Goal: Task Accomplishment & Management: Use online tool/utility

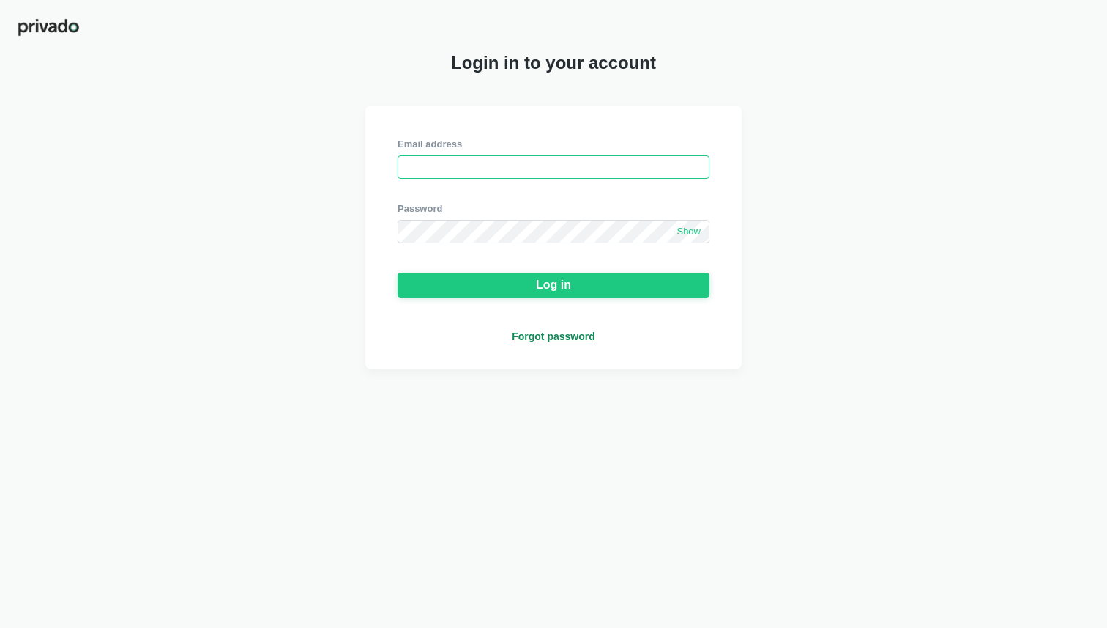
click at [609, 176] on input "email" at bounding box center [554, 166] width 312 height 23
type input "[PERSON_NAME][EMAIL_ADDRESS][DOMAIN_NAME]"
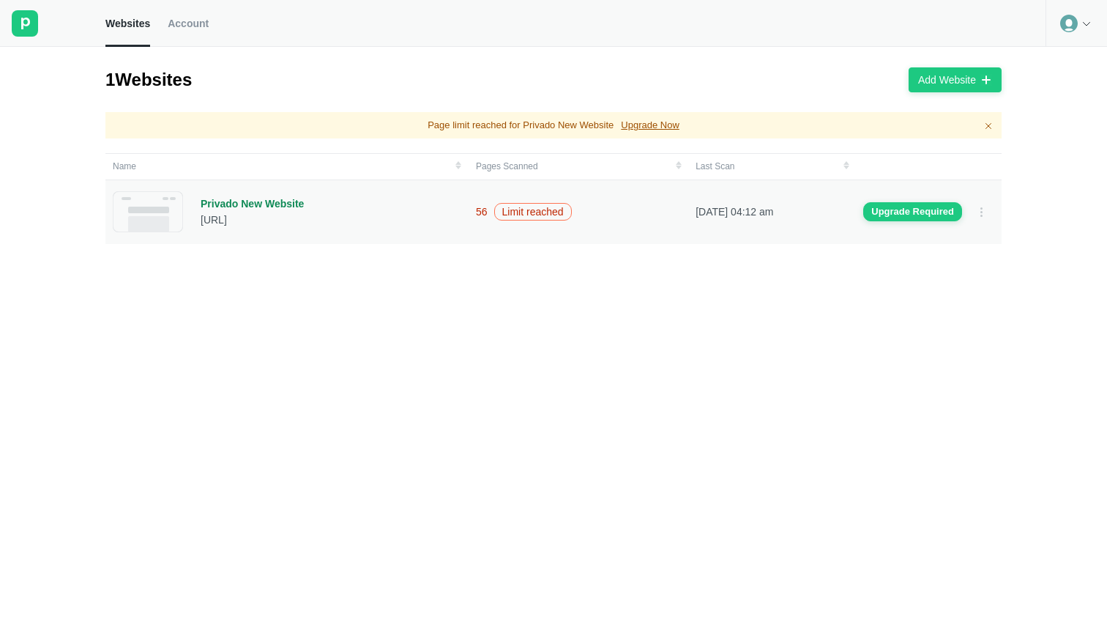
click at [261, 205] on div "Privado New Website" at bounding box center [252, 203] width 103 height 13
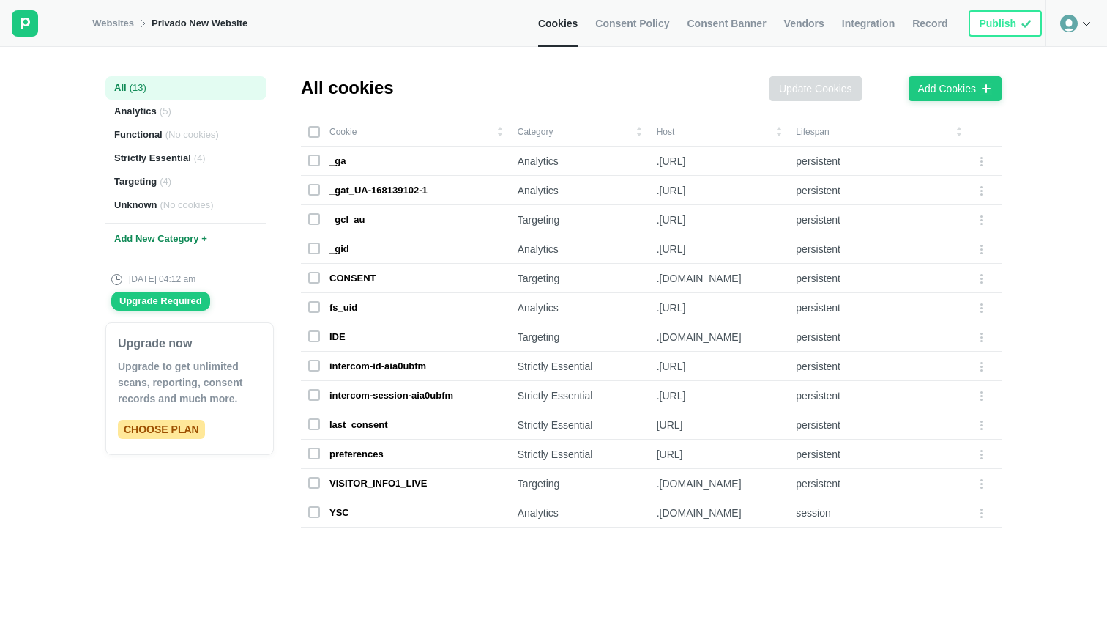
click at [718, 37] on link "Consent Banner" at bounding box center [726, 23] width 79 height 47
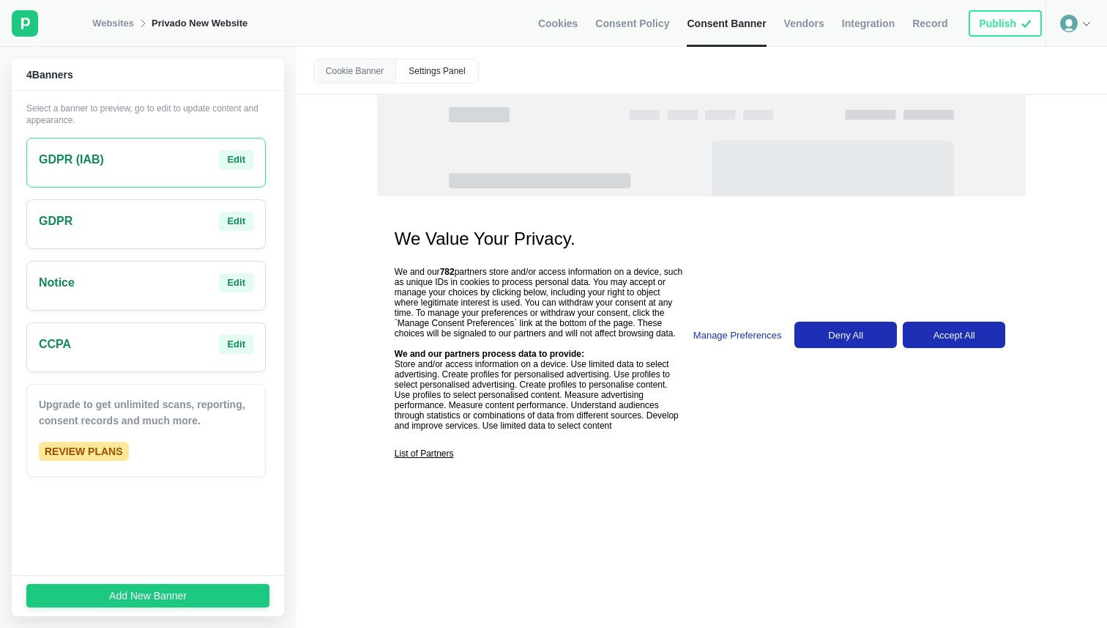
click at [155, 229] on div "GDPR Edit" at bounding box center [146, 221] width 215 height 19
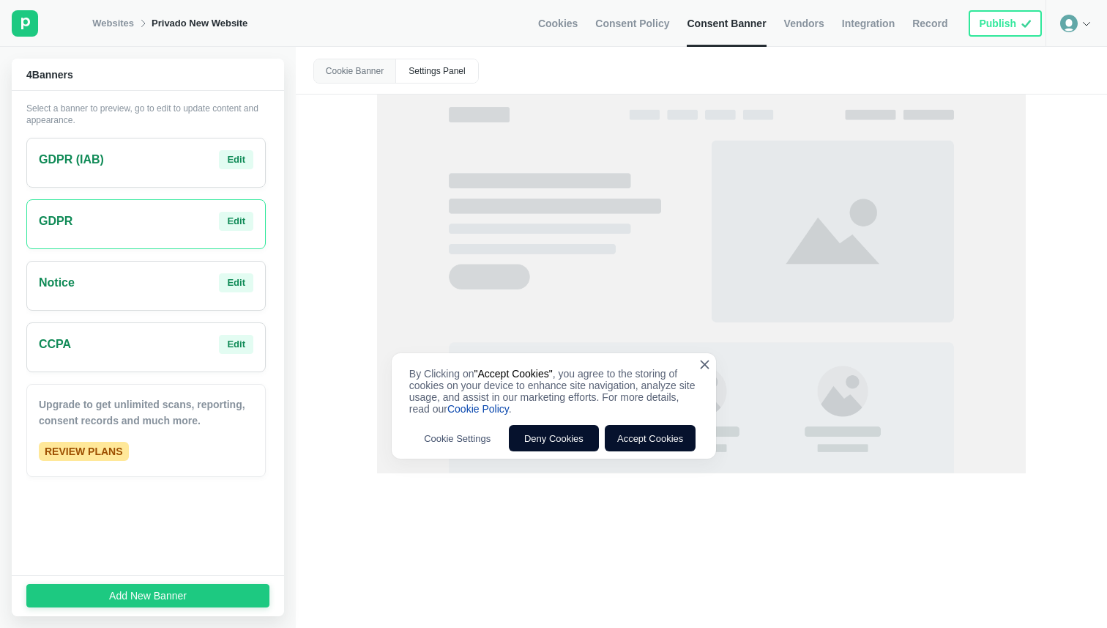
click at [144, 289] on div "Notice Edit" at bounding box center [146, 282] width 215 height 19
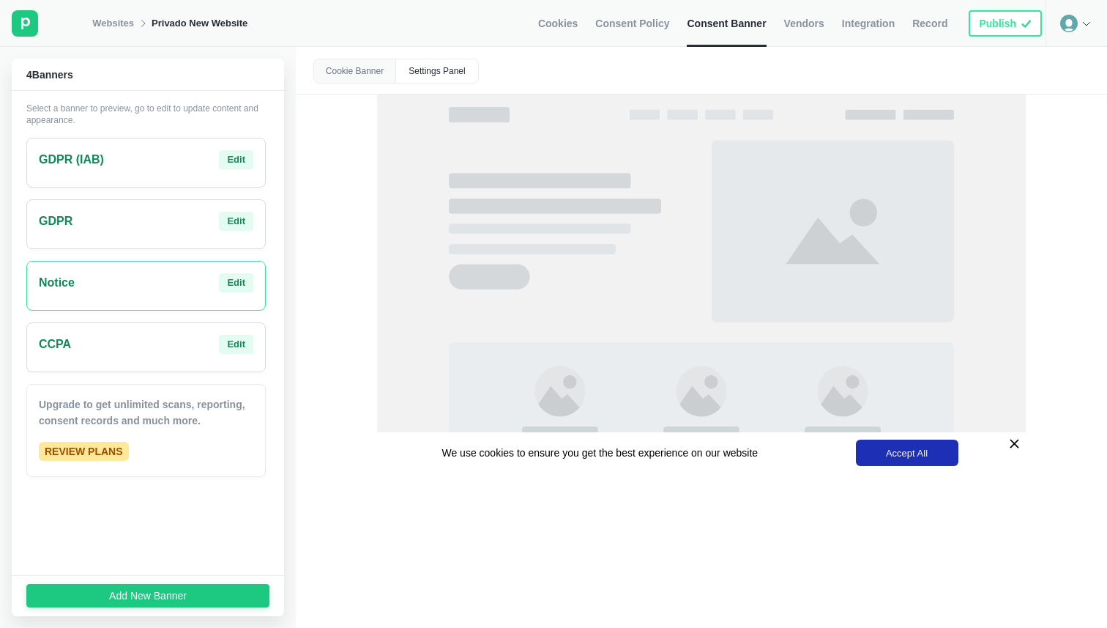
click at [149, 231] on div "GDPR Edit" at bounding box center [145, 224] width 239 height 50
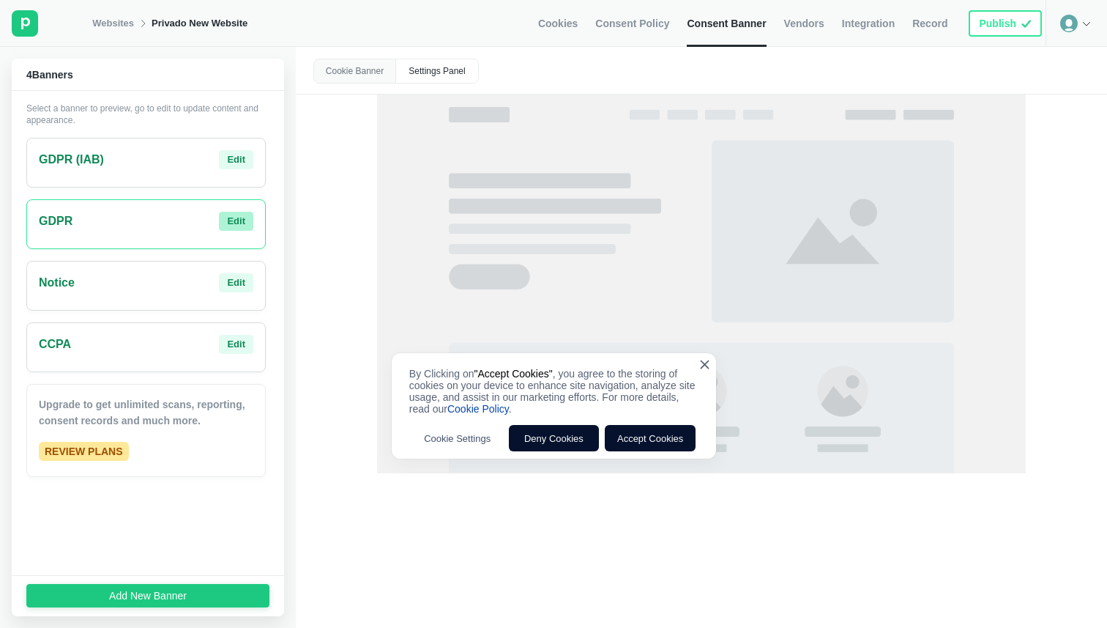
click at [235, 220] on div "Edit" at bounding box center [236, 221] width 18 height 13
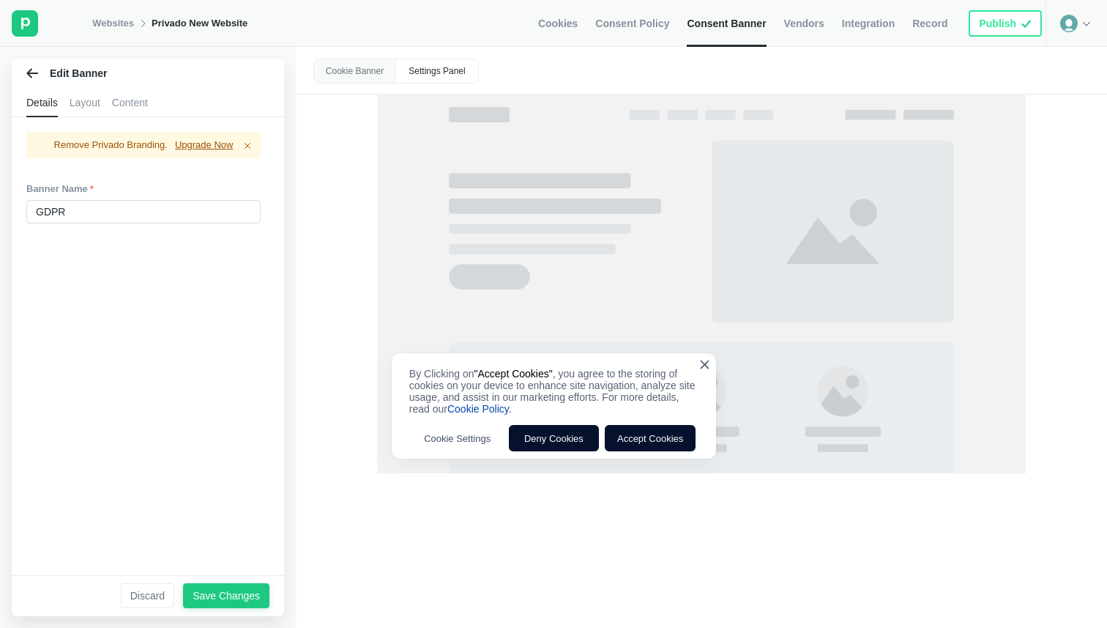
click at [87, 113] on div "Layout" at bounding box center [85, 102] width 31 height 29
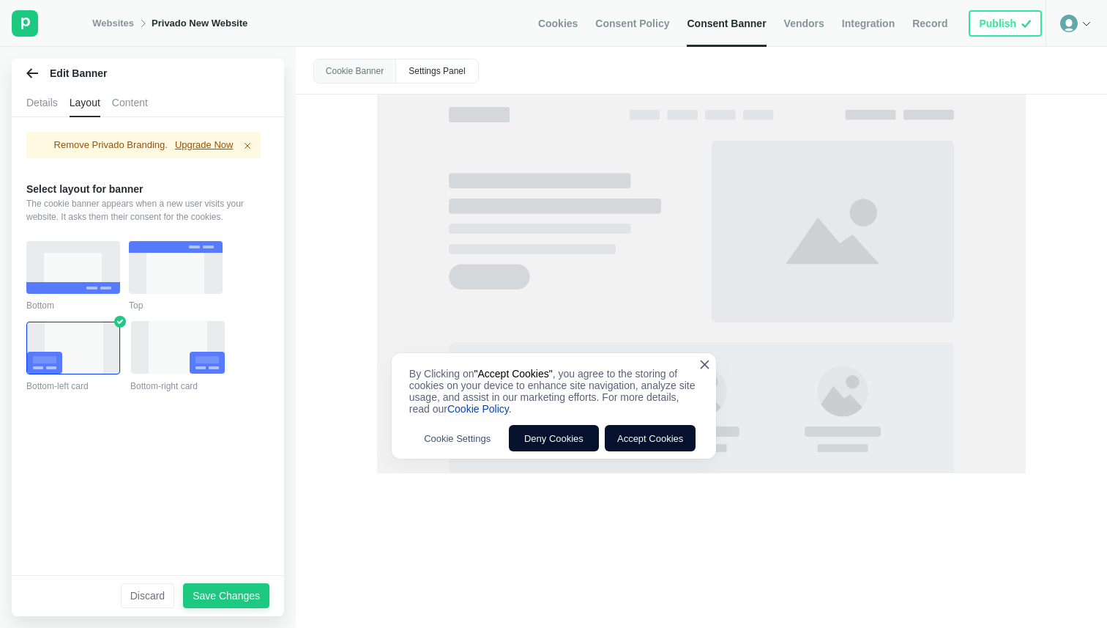
click at [145, 105] on div "Content" at bounding box center [130, 102] width 36 height 29
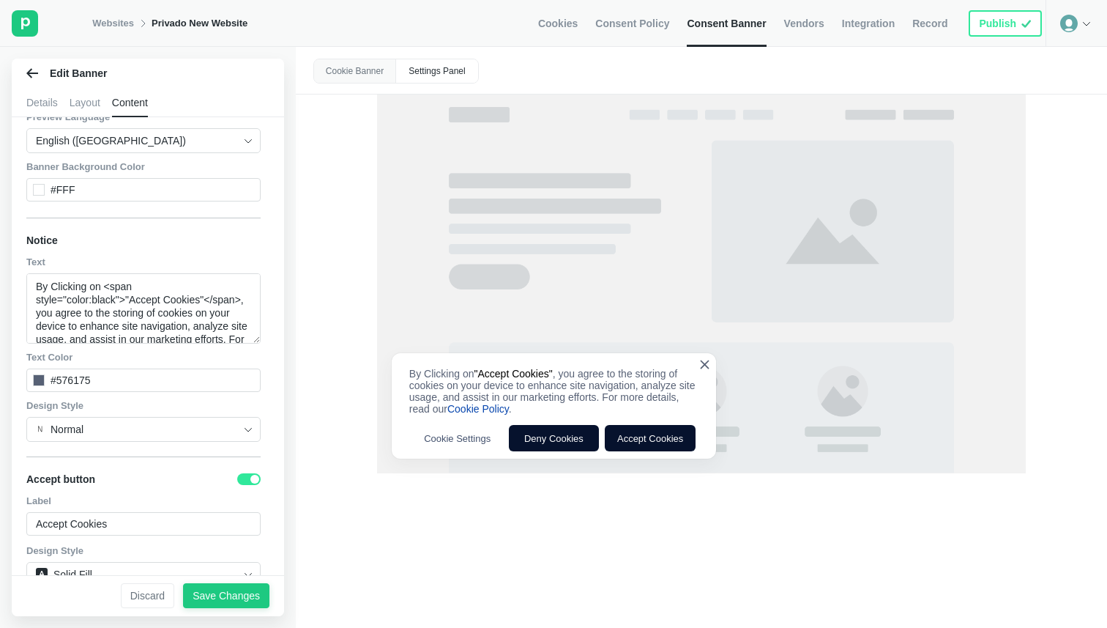
scroll to position [137, 0]
click at [148, 299] on textarea "By Clicking on <span style="color:black">"Accept Cookies"</span>, you agree to …" at bounding box center [143, 306] width 234 height 70
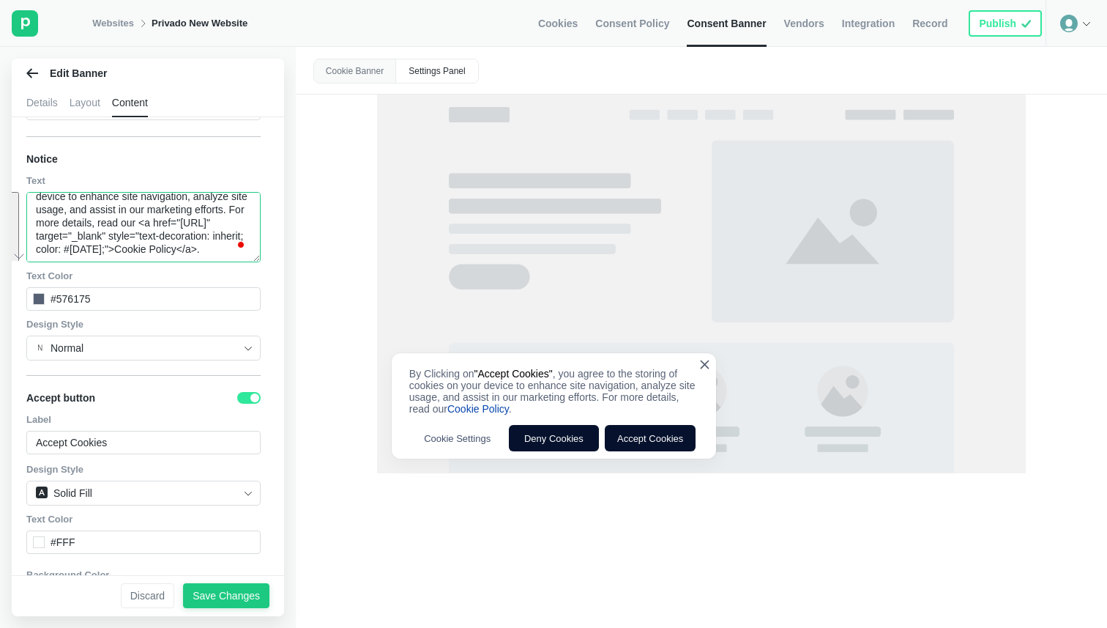
scroll to position [75, 0]
click at [81, 294] on div "#576175" at bounding box center [71, 298] width 40 height 13
copy div "#576175"
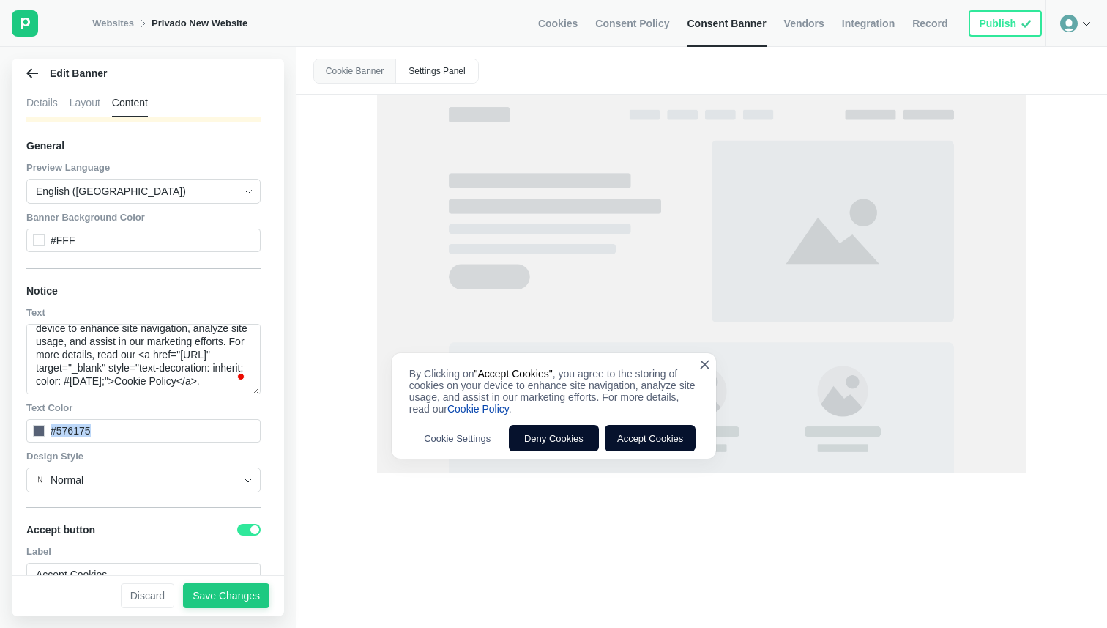
scroll to position [81, 0]
click at [121, 245] on div "#fff" at bounding box center [143, 242] width 234 height 23
click at [107, 244] on div "#fff" at bounding box center [143, 242] width 234 height 23
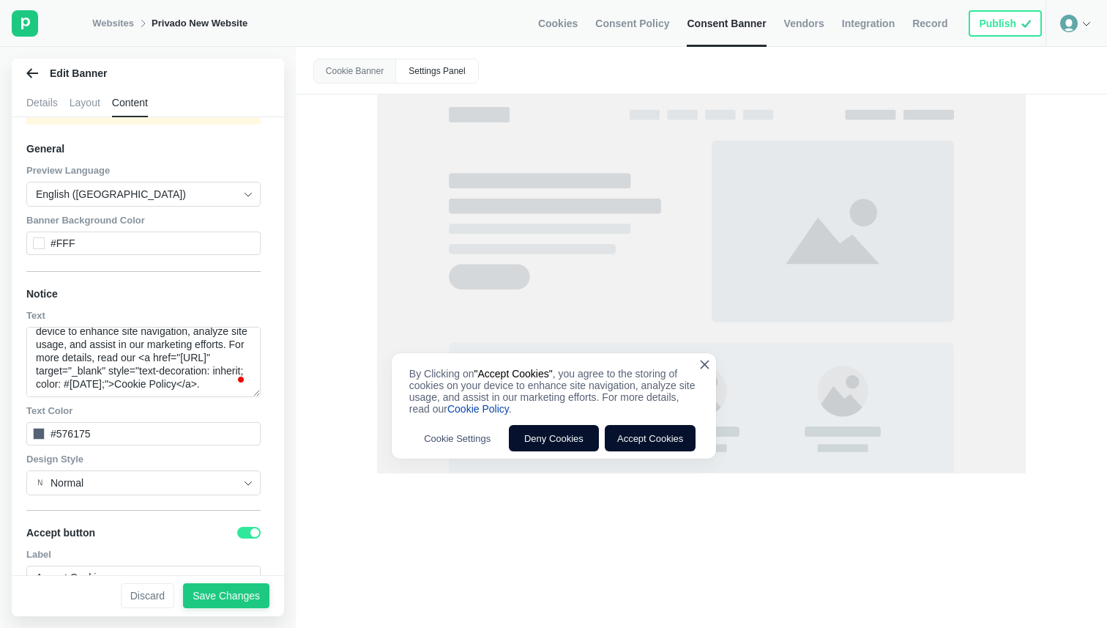
click at [62, 242] on div "#fff" at bounding box center [63, 243] width 24 height 13
copy div "#fff"
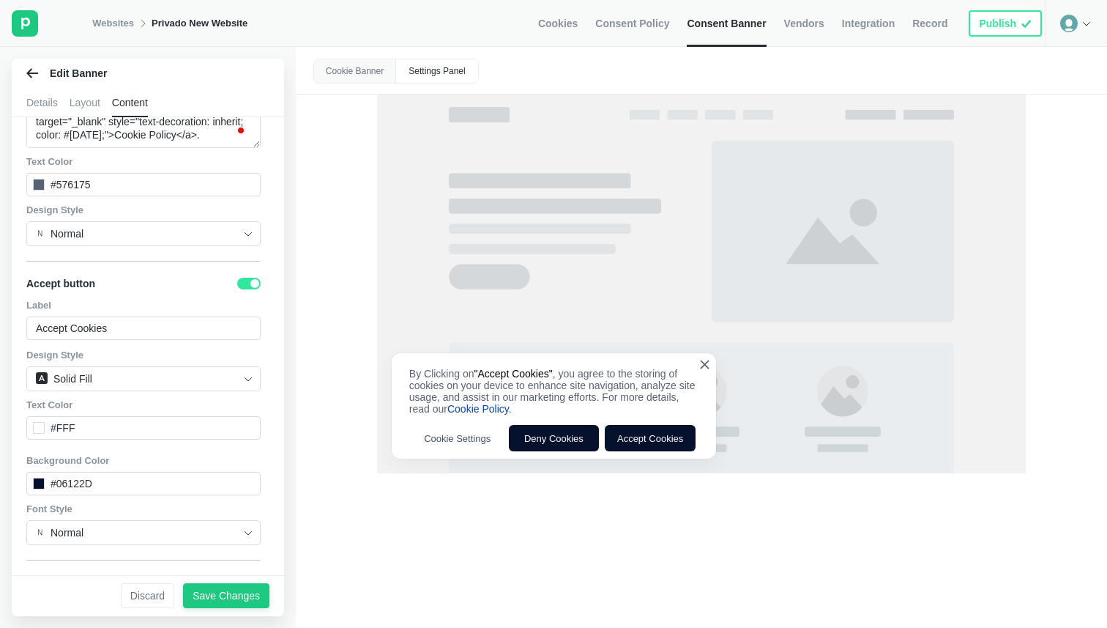
scroll to position [334, 0]
click at [112, 477] on div "#06122d" at bounding box center [143, 479] width 234 height 23
copy div "#06122d"
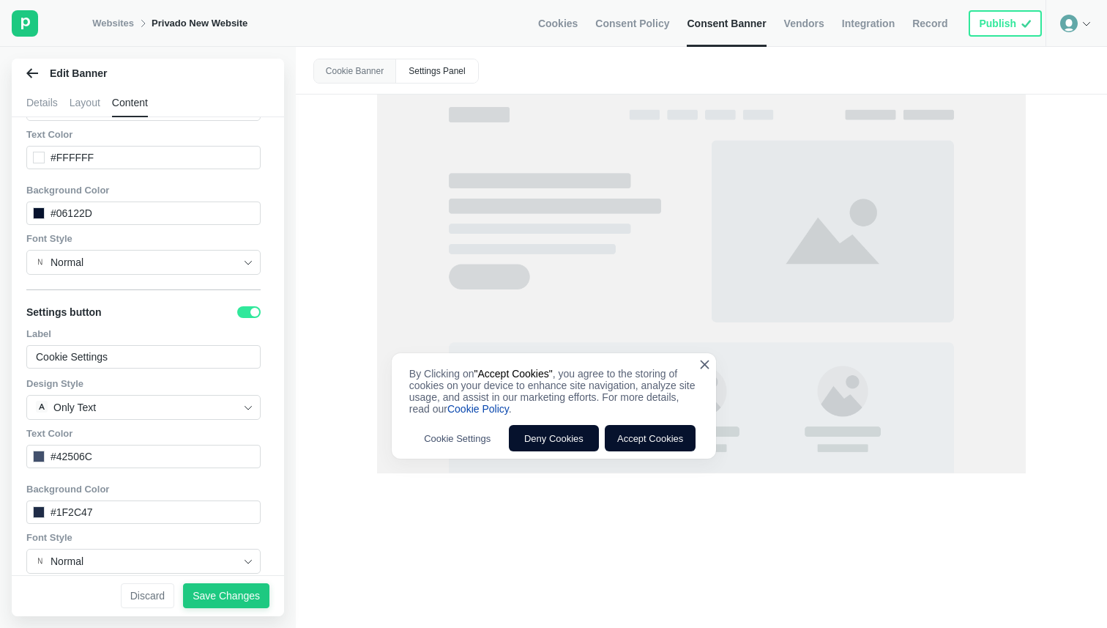
scroll to position [918, 0]
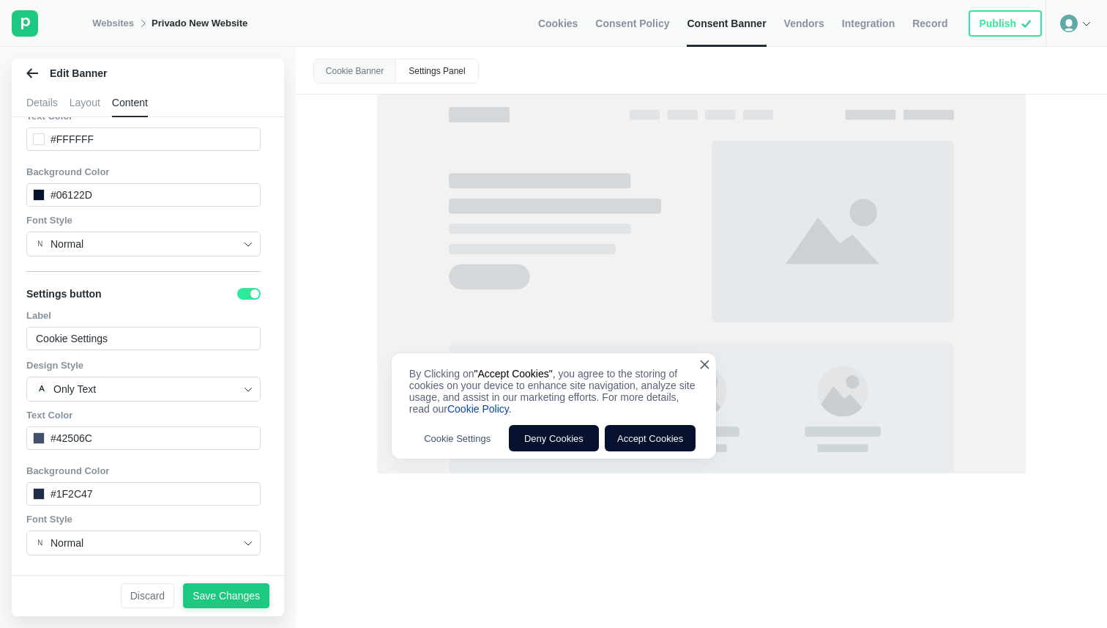
click at [162, 436] on div "#42506c" at bounding box center [143, 437] width 234 height 23
copy div "#42506c"
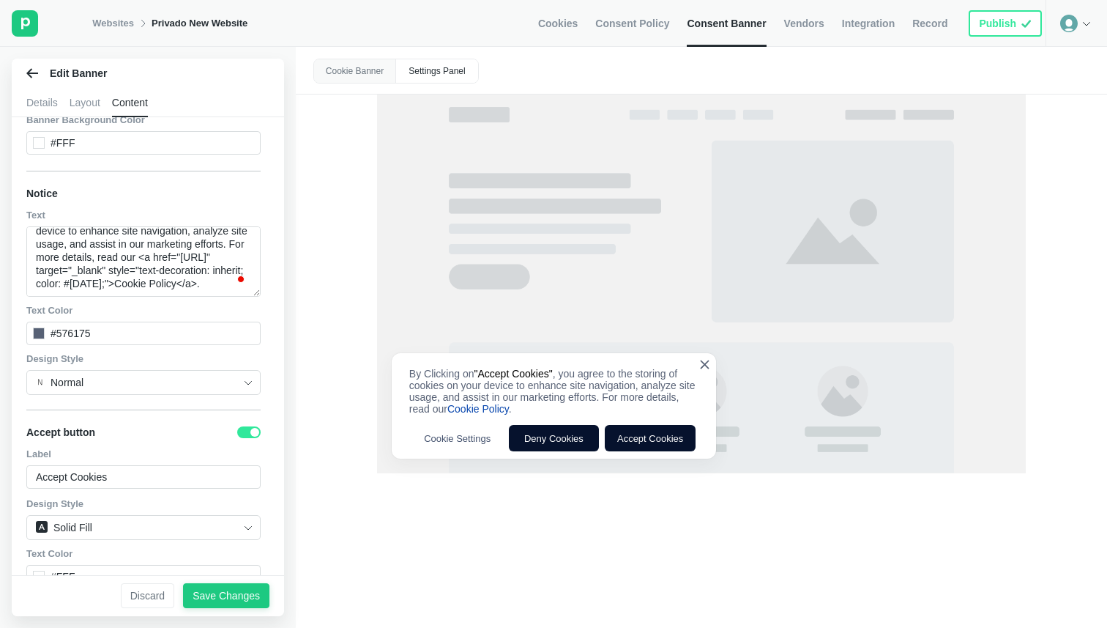
scroll to position [0, 0]
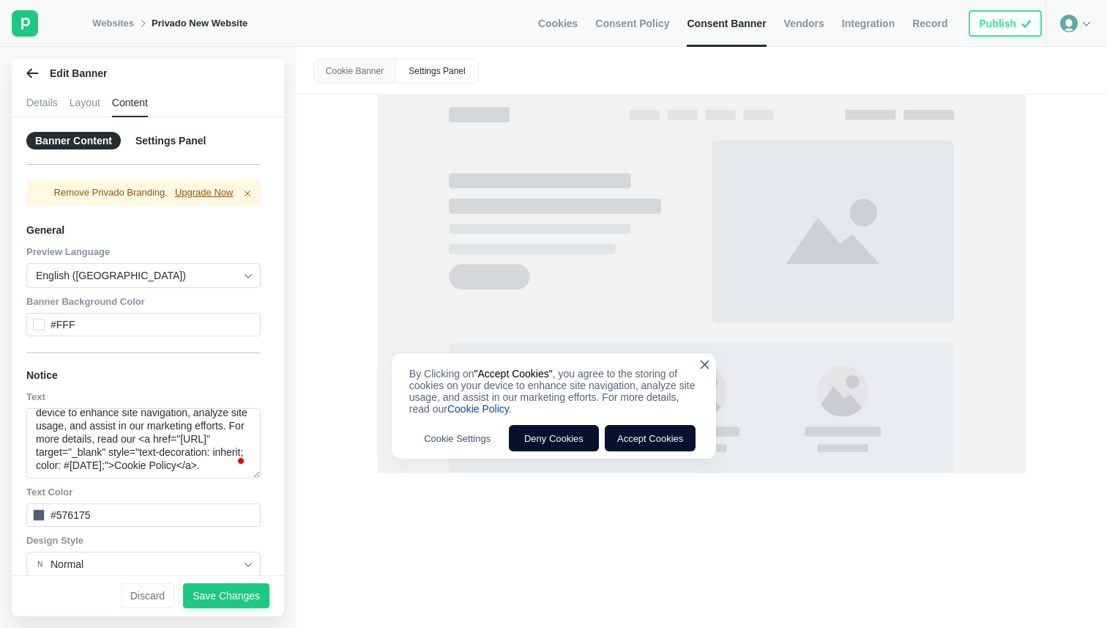
click at [453, 66] on div "Settings Panel" at bounding box center [437, 70] width 82 height 23
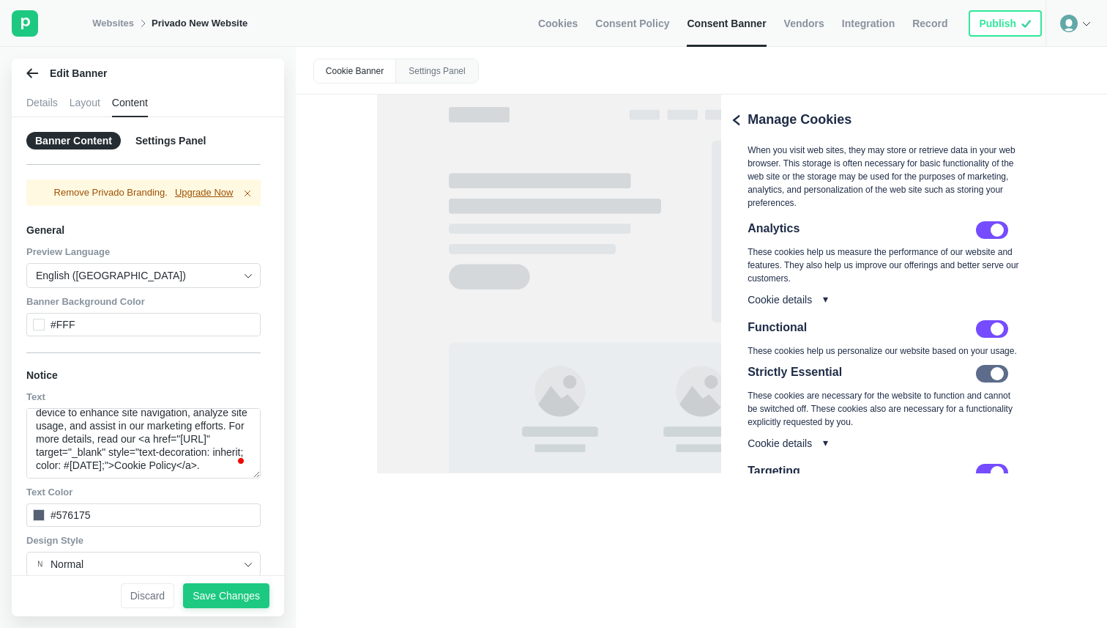
click at [157, 144] on div "Settings Panel" at bounding box center [171, 141] width 88 height 18
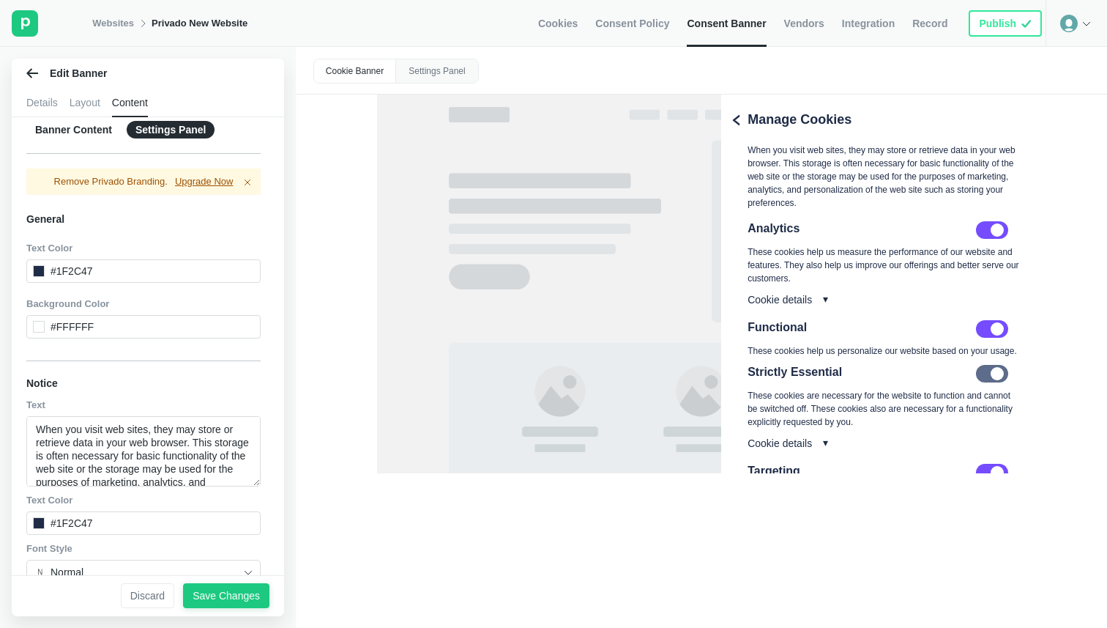
scroll to position [2, 0]
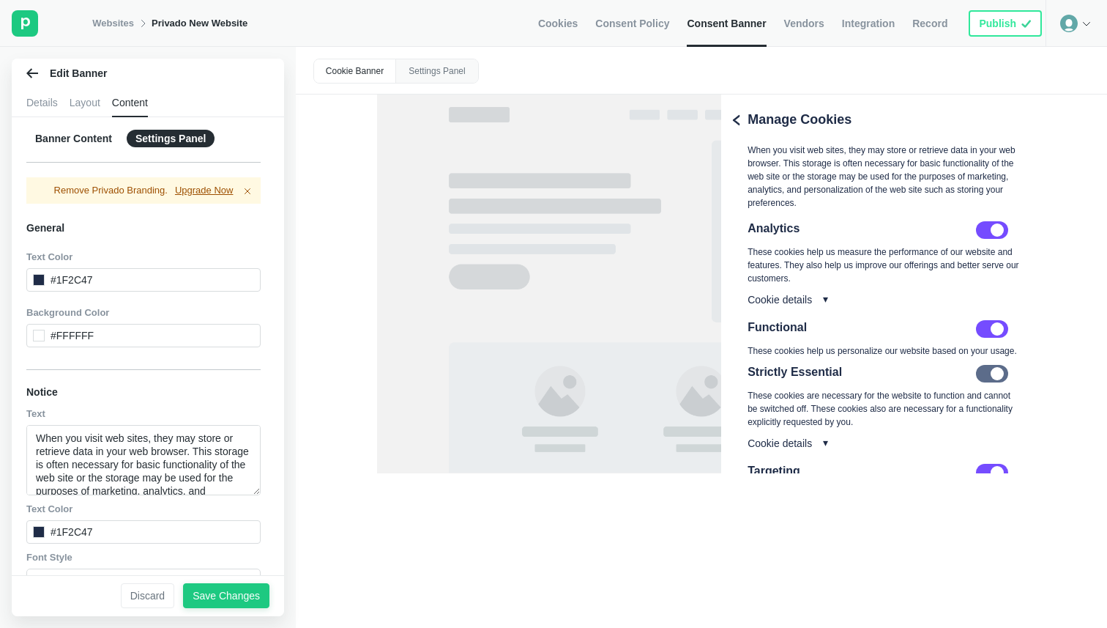
click at [141, 284] on div "#1f2c47" at bounding box center [143, 279] width 234 height 23
copy div "#1f2c47"
